Goal: Transaction & Acquisition: Purchase product/service

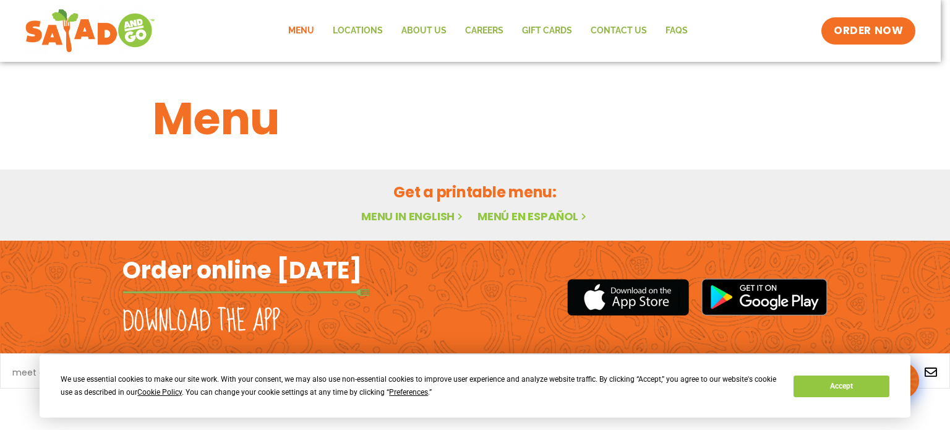
click at [299, 29] on link "Menu" at bounding box center [301, 31] width 45 height 28
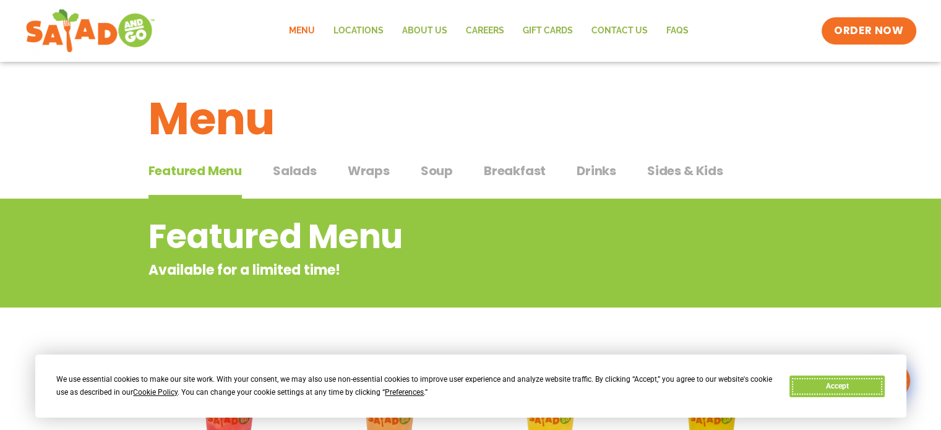
click at [860, 386] on button "Accept" at bounding box center [836, 386] width 95 height 22
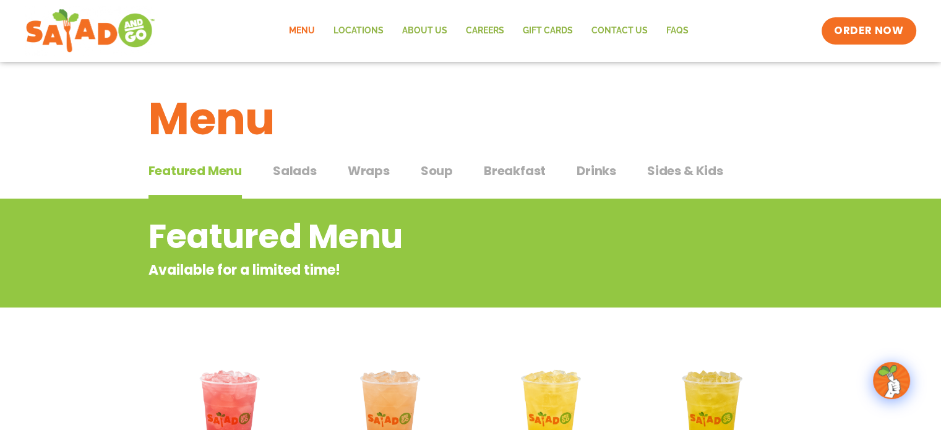
click at [538, 168] on span "Breakfast" at bounding box center [515, 170] width 62 height 19
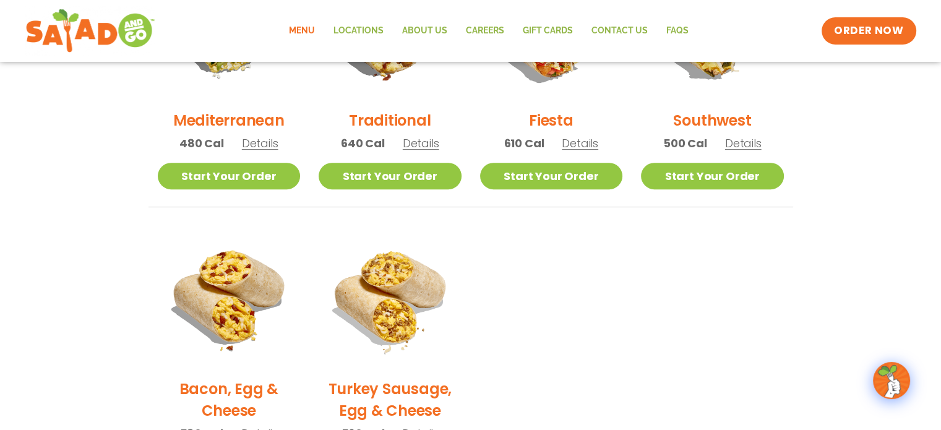
scroll to position [371, 0]
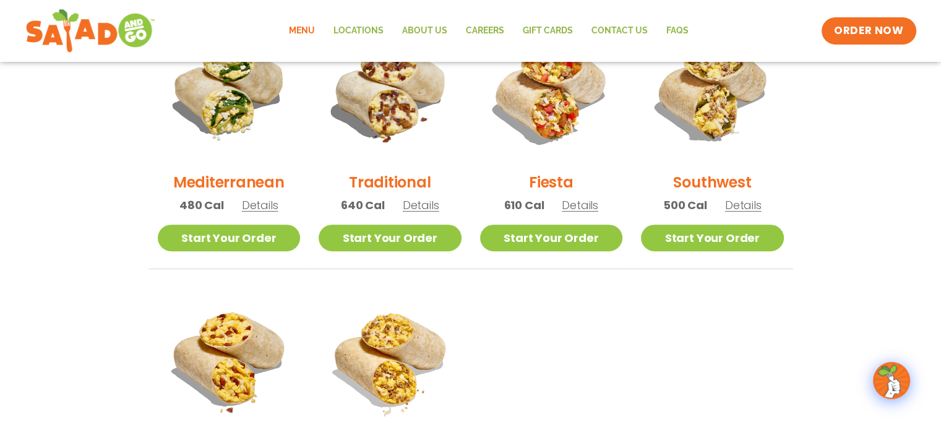
click at [420, 204] on span "Details" at bounding box center [421, 204] width 36 height 15
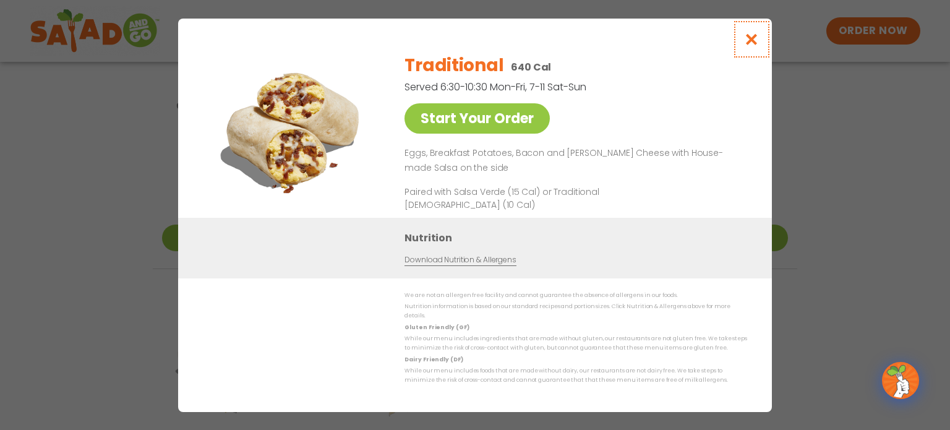
click at [749, 46] on icon "Close modal" at bounding box center [751, 39] width 15 height 13
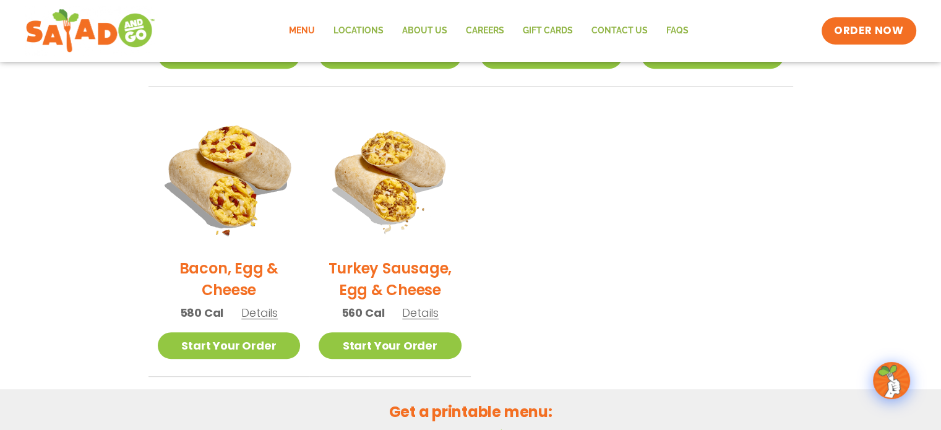
scroll to position [557, 0]
